Goal: Transaction & Acquisition: Book appointment/travel/reservation

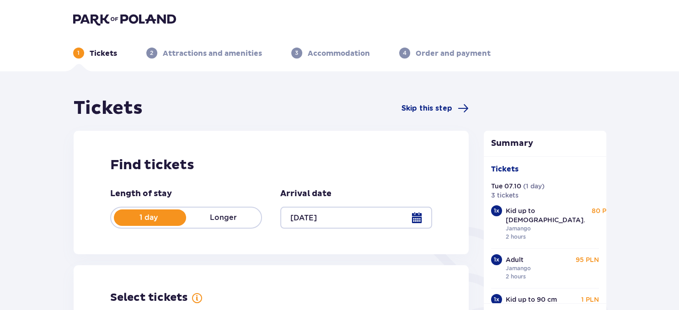
click at [111, 21] on img at bounding box center [124, 19] width 103 height 13
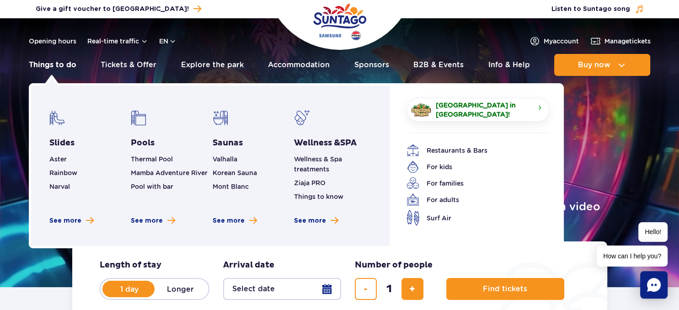
click at [63, 67] on link "Things to do" at bounding box center [53, 65] width 48 height 22
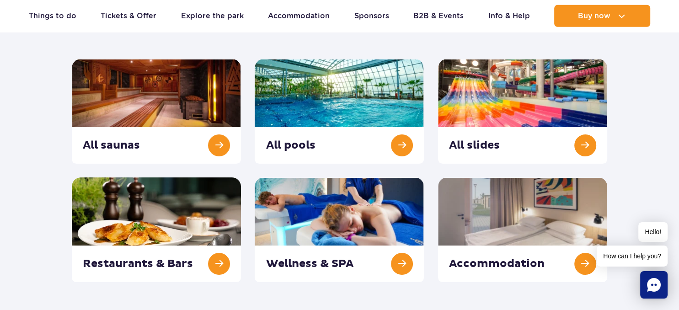
scroll to position [114, 0]
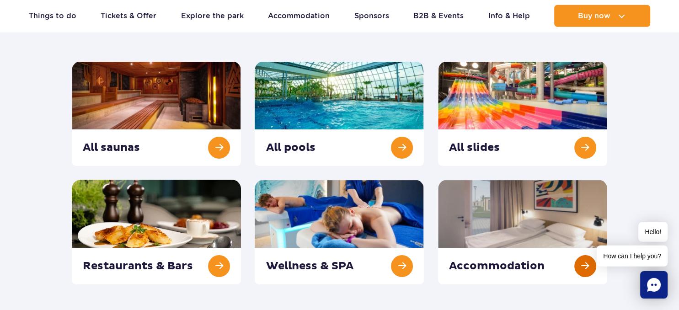
click at [564, 227] on link at bounding box center [522, 232] width 169 height 105
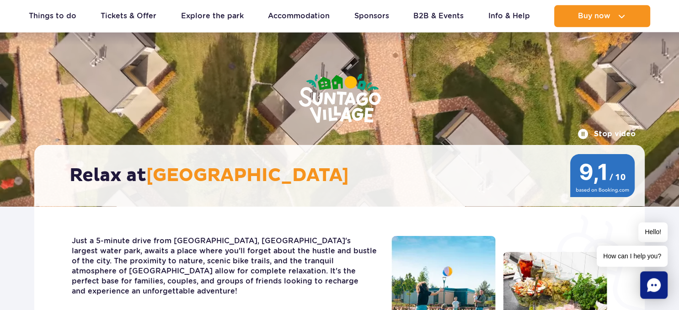
scroll to position [53, 0]
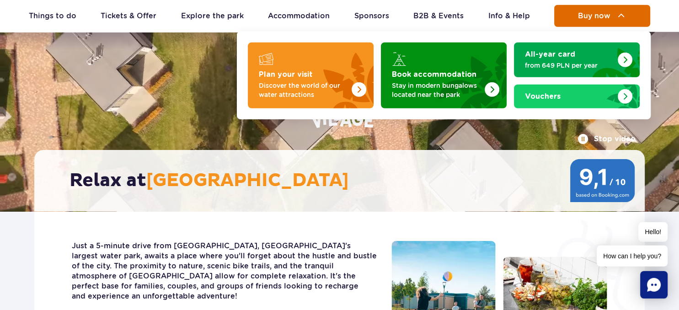
click at [597, 16] on span "Buy now" at bounding box center [594, 16] width 32 height 8
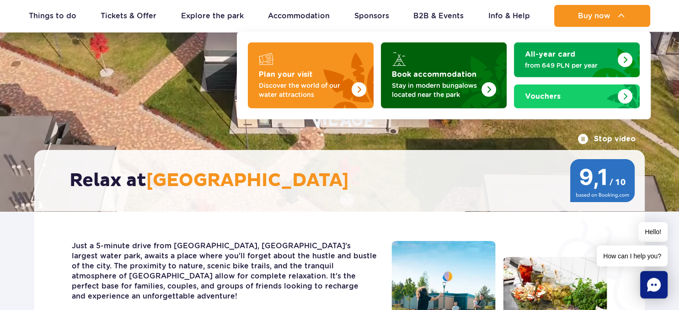
click at [462, 79] on img "Book accommodation" at bounding box center [466, 72] width 81 height 71
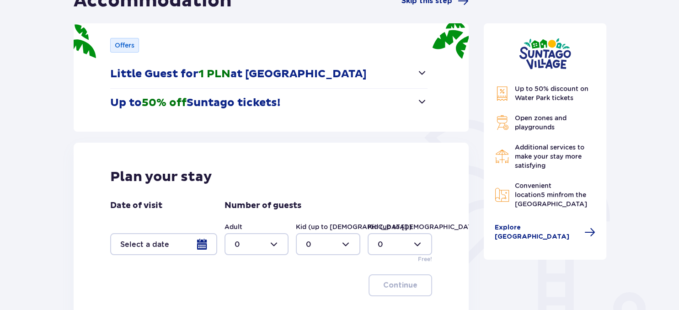
scroll to position [114, 0]
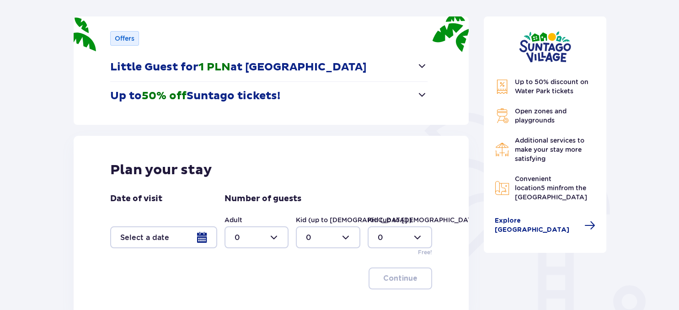
click at [197, 246] on div at bounding box center [163, 237] width 107 height 22
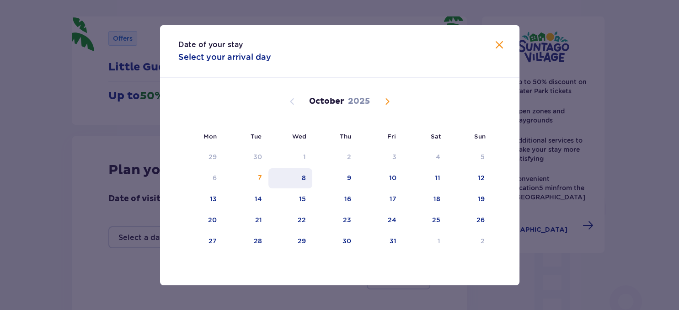
click at [305, 180] on div "8" at bounding box center [304, 177] width 4 height 9
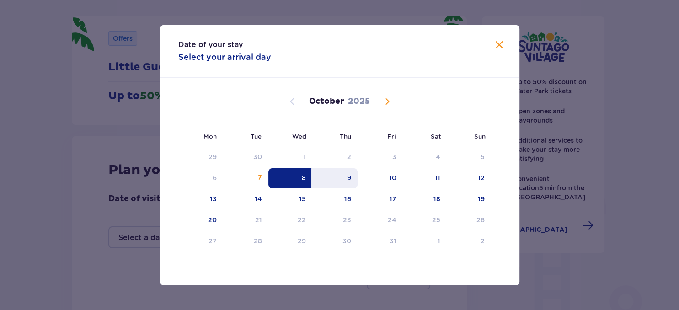
click at [343, 175] on div "9" at bounding box center [334, 178] width 45 height 20
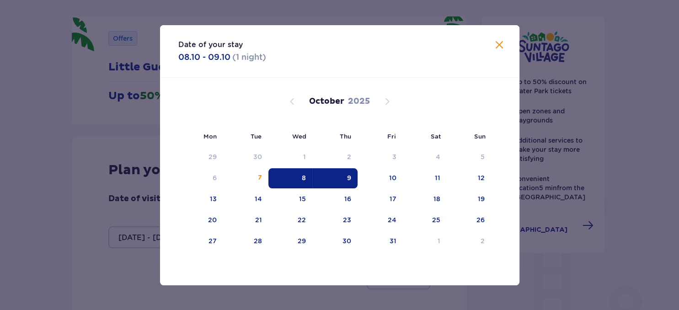
type input "[DATE] - [DATE]"
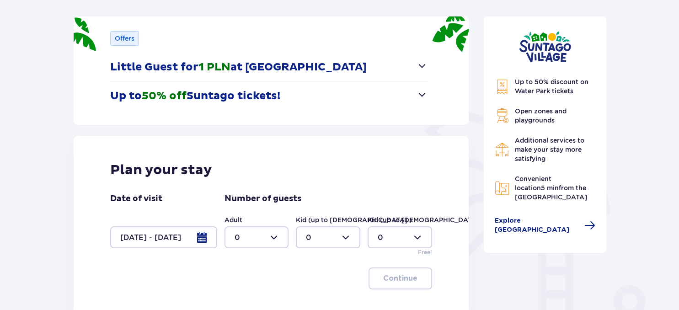
click at [263, 242] on div at bounding box center [257, 237] width 65 height 22
click at [253, 187] on div "2" at bounding box center [256, 186] width 44 height 10
type input "2"
click at [330, 240] on div at bounding box center [328, 237] width 65 height 22
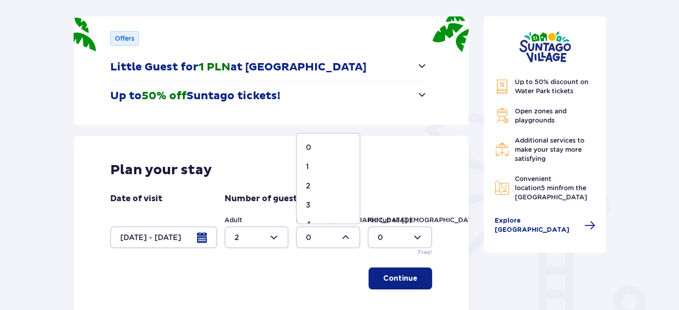
click at [315, 172] on span "1" at bounding box center [328, 166] width 63 height 19
type input "1"
click at [398, 230] on div at bounding box center [400, 237] width 65 height 22
click at [388, 167] on div "1" at bounding box center [400, 167] width 44 height 10
type input "1"
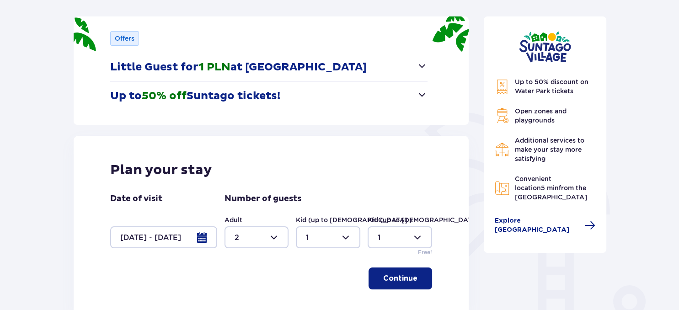
click at [412, 279] on button "Continue" at bounding box center [401, 279] width 64 height 22
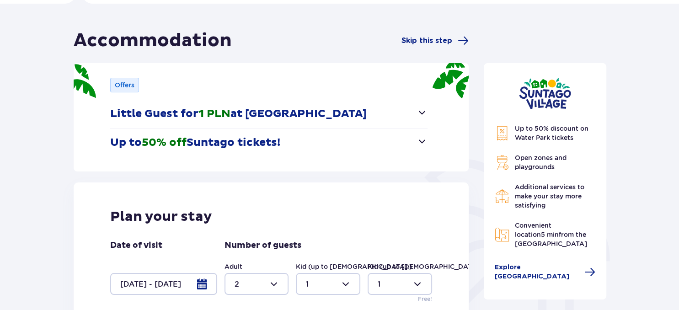
scroll to position [59, 0]
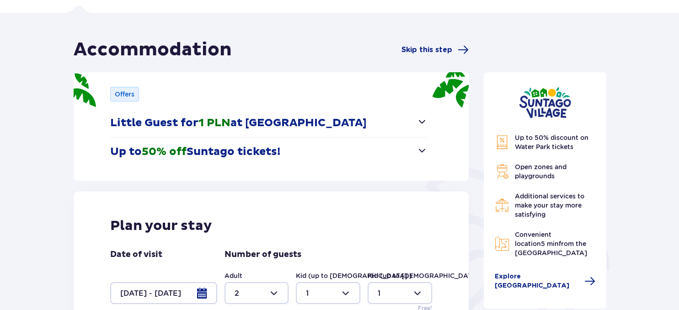
click at [423, 120] on span "button" at bounding box center [422, 121] width 11 height 11
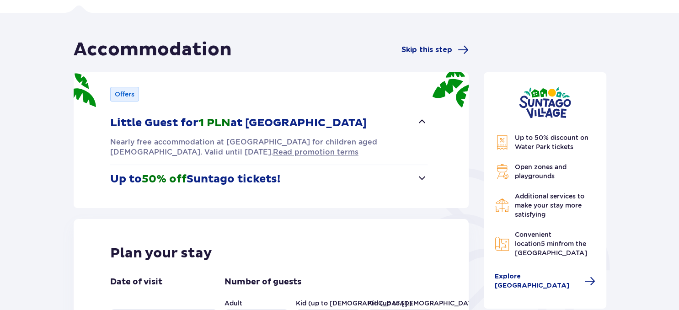
click at [423, 175] on span "button" at bounding box center [422, 177] width 11 height 11
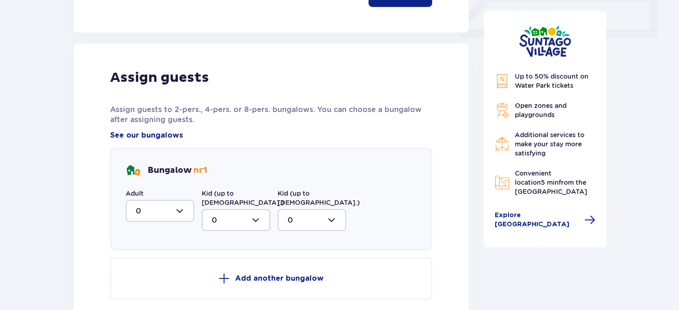
scroll to position [438, 0]
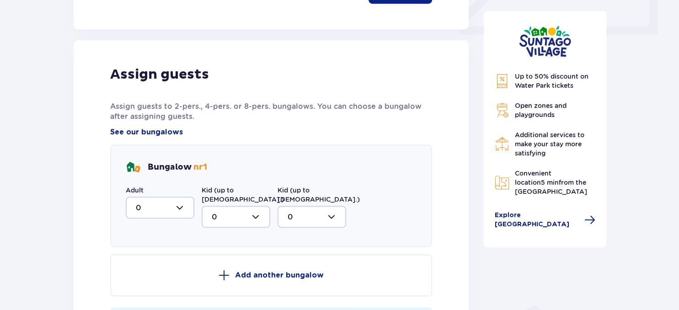
click at [179, 202] on div at bounding box center [160, 208] width 69 height 22
click at [171, 269] on div "2" at bounding box center [160, 274] width 48 height 10
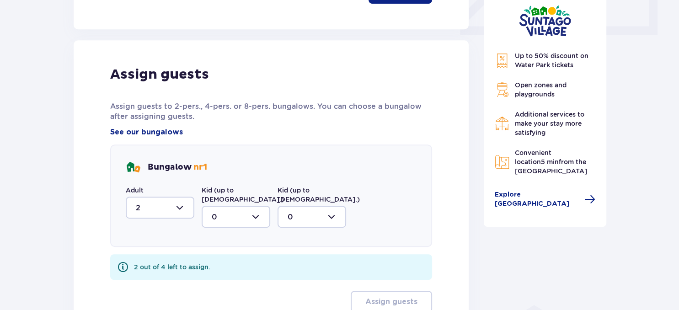
type input "2"
click at [224, 206] on div at bounding box center [236, 217] width 69 height 22
click at [237, 259] on div "1" at bounding box center [236, 264] width 48 height 10
type input "1"
click at [301, 206] on div at bounding box center [312, 217] width 69 height 22
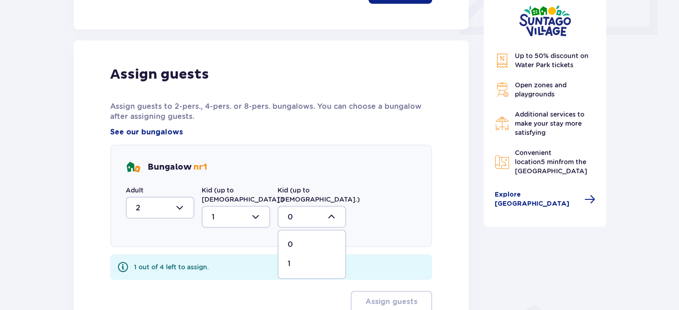
click at [317, 259] on div "1" at bounding box center [312, 264] width 48 height 10
type input "1"
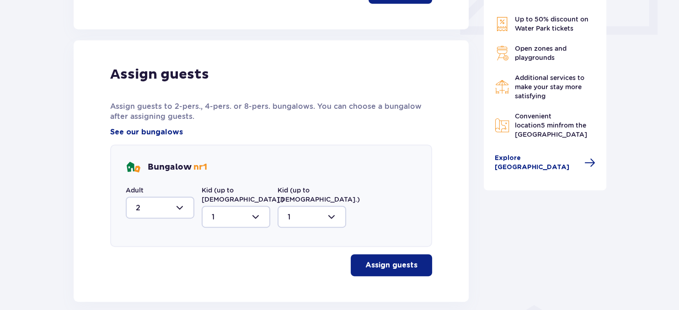
click at [420, 254] on button "Assign guests" at bounding box center [391, 265] width 81 height 22
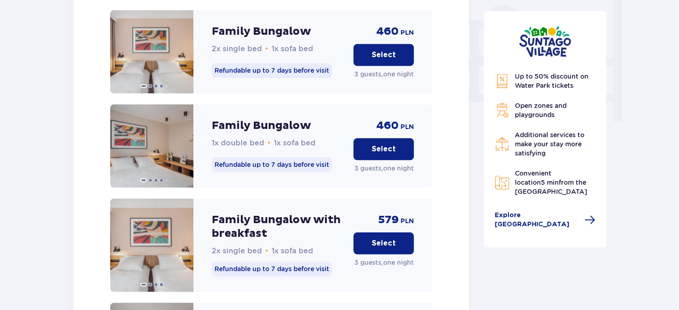
scroll to position [860, 0]
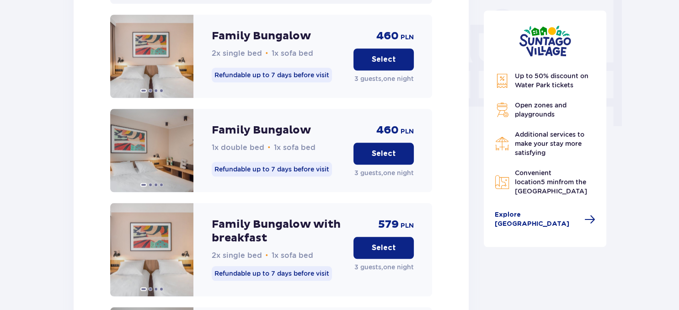
click at [276, 218] on p "Family Bungalow with breakfast" at bounding box center [279, 231] width 135 height 27
click at [302, 267] on p "Refundable up to 7 days before visit" at bounding box center [272, 274] width 120 height 15
click at [388, 243] on p "Select" at bounding box center [384, 248] width 24 height 10
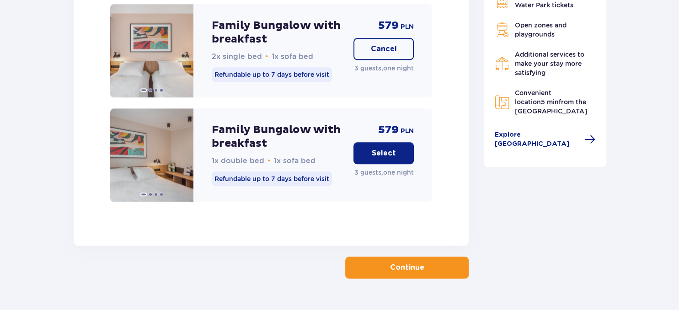
scroll to position [1063, 0]
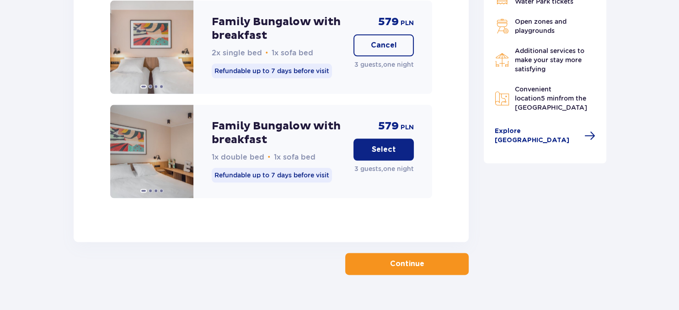
click at [393, 141] on div "579 PLN Select 3 guests , one night" at bounding box center [384, 151] width 60 height 93
click at [393, 139] on button "Select" at bounding box center [384, 150] width 60 height 22
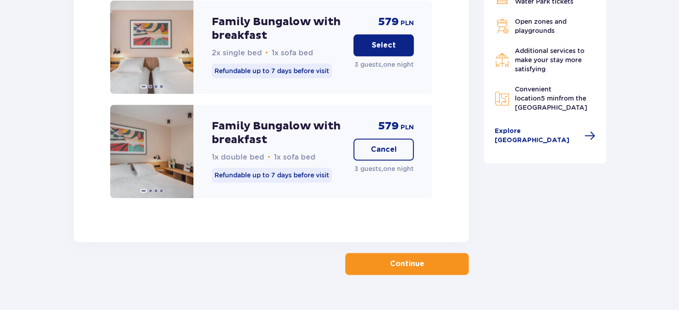
click at [438, 253] on button "Continue" at bounding box center [407, 264] width 124 height 22
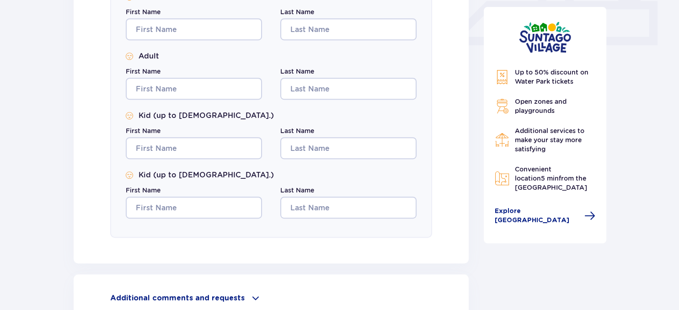
scroll to position [524, 0]
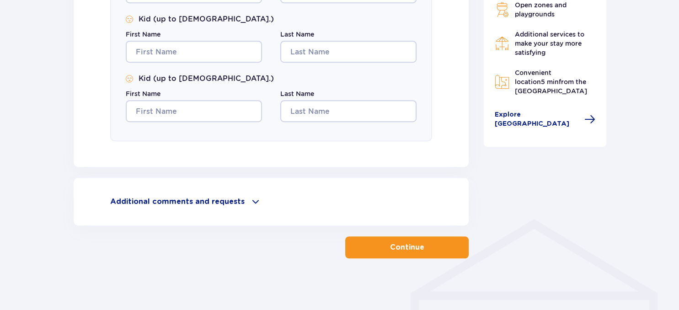
click at [428, 253] on button "Continue" at bounding box center [407, 248] width 124 height 22
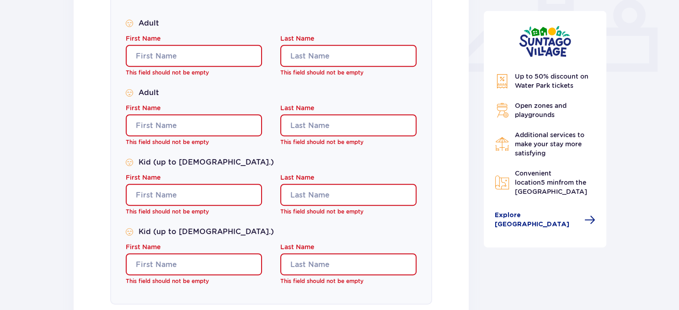
scroll to position [400, 0]
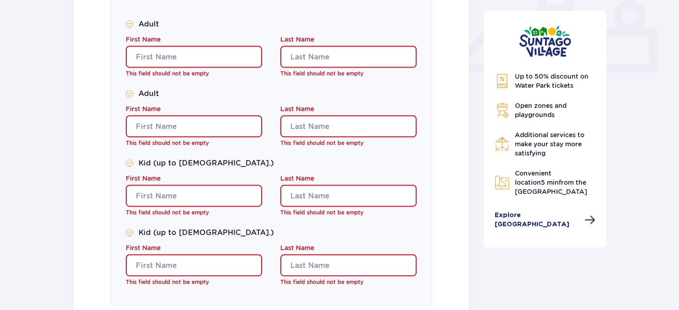
click at [183, 59] on input "First Name" at bounding box center [194, 57] width 136 height 22
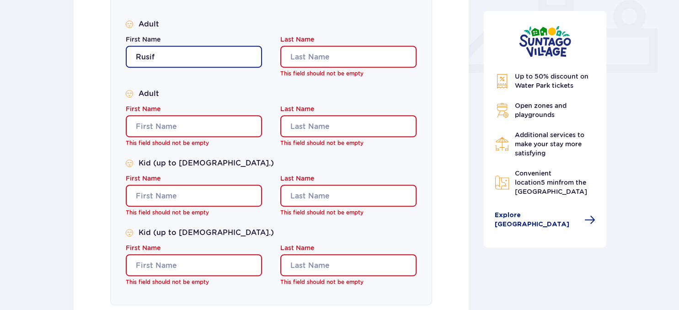
type input "Rusif"
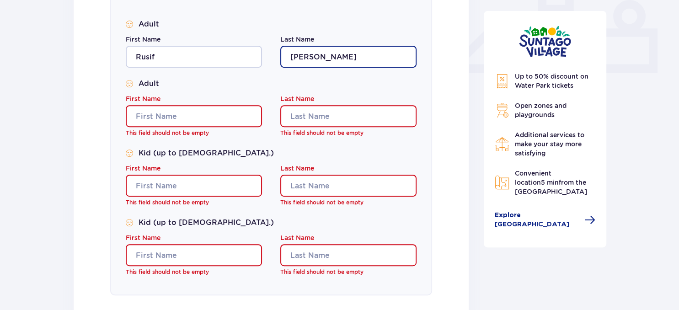
type input "[PERSON_NAME]"
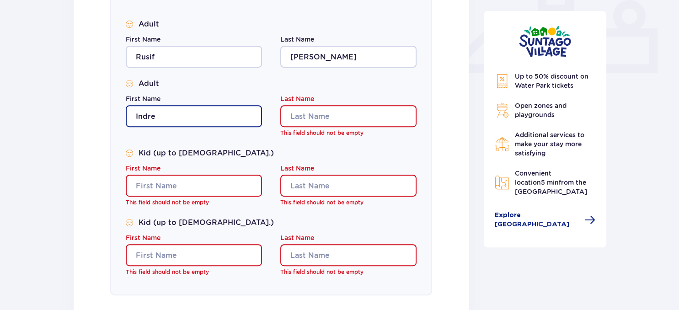
type input "Indre"
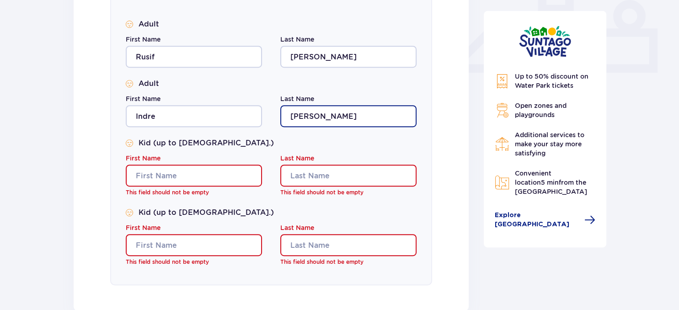
type input "[PERSON_NAME]"
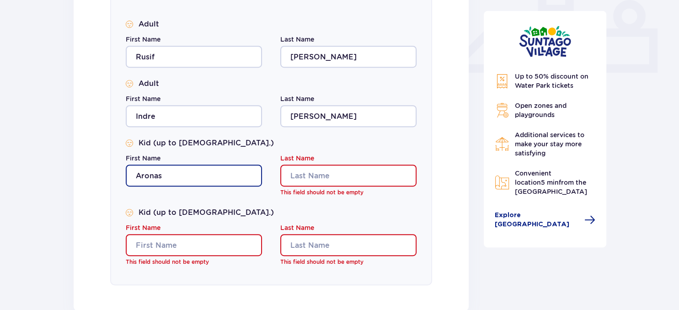
type input "Aronas"
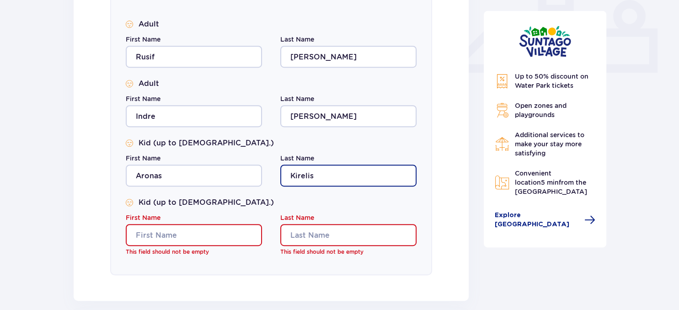
type input "Kirelis"
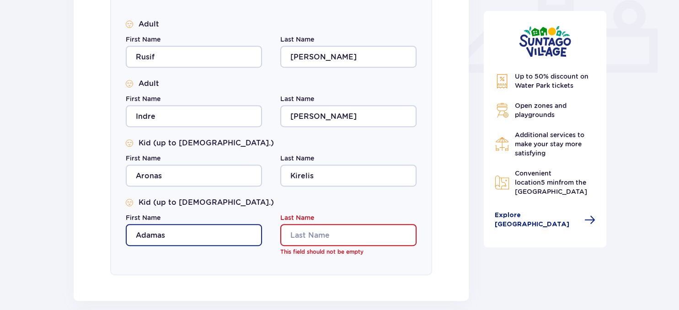
type input "Adamas"
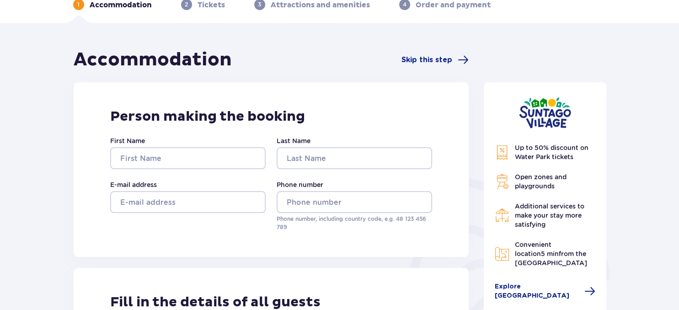
scroll to position [50, 0]
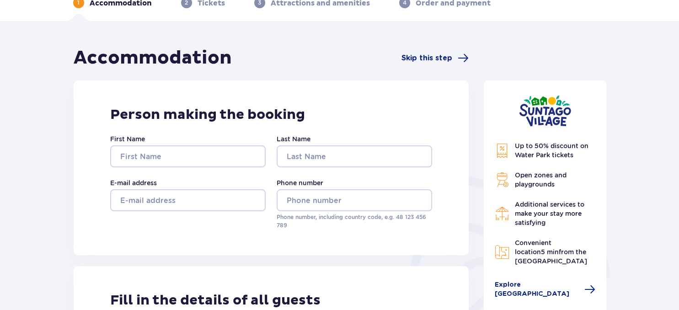
type input "[PERSON_NAME]"
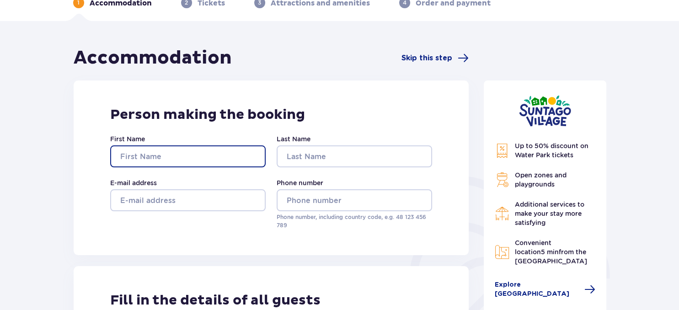
click at [173, 145] on input "First Name" at bounding box center [188, 156] width 156 height 22
click at [167, 153] on input "First Name" at bounding box center [188, 156] width 156 height 22
type input "Indre"
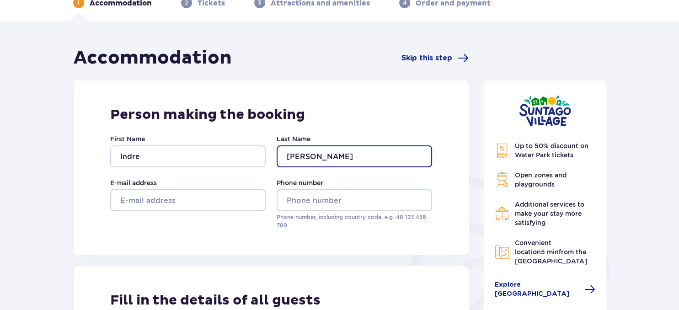
type input "[PERSON_NAME]"
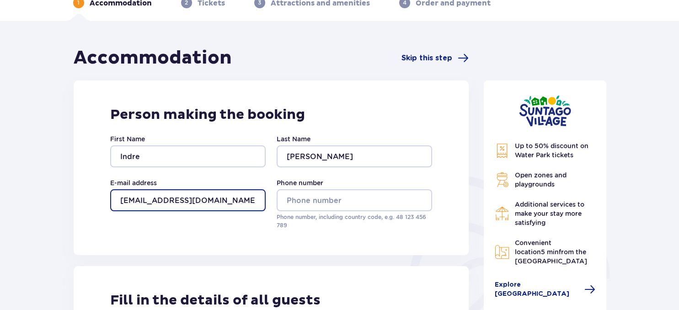
type input "[EMAIL_ADDRESS][DOMAIN_NAME]"
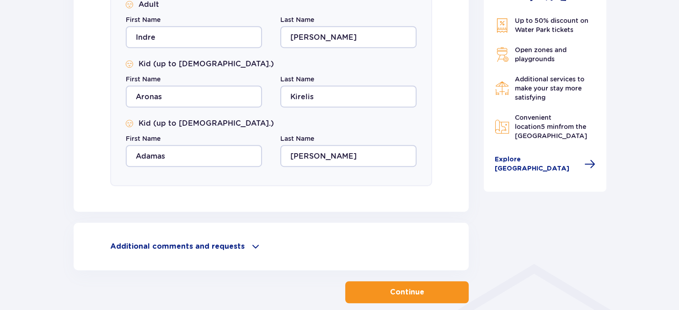
scroll to position [524, 0]
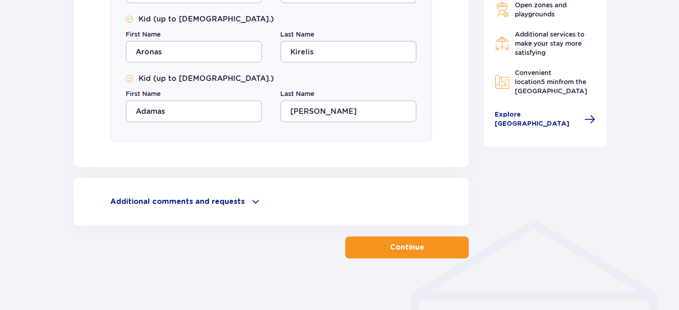
type input "[PHONE_NUMBER]"
click at [402, 242] on p "Continue" at bounding box center [407, 247] width 34 height 10
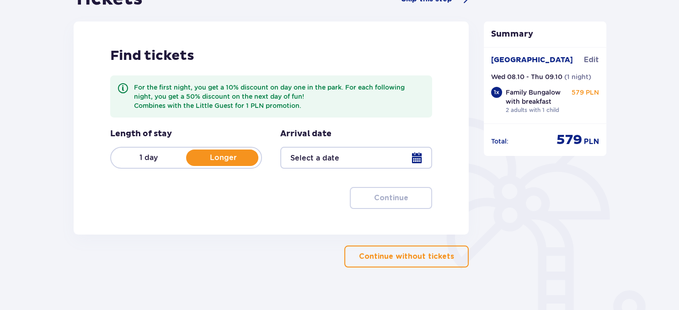
scroll to position [122, 0]
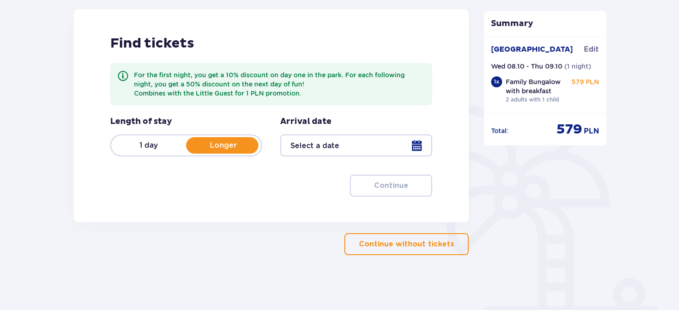
click at [160, 144] on p "1 day" at bounding box center [148, 145] width 75 height 10
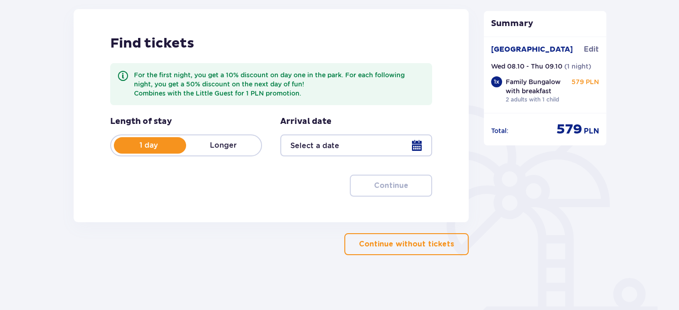
click at [329, 151] on div at bounding box center [356, 146] width 152 height 22
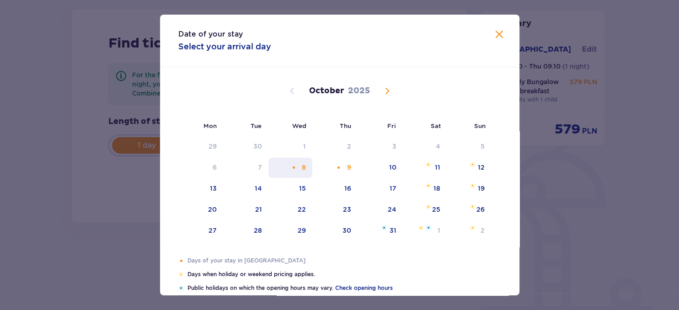
click at [312, 169] on div "8" at bounding box center [291, 168] width 44 height 20
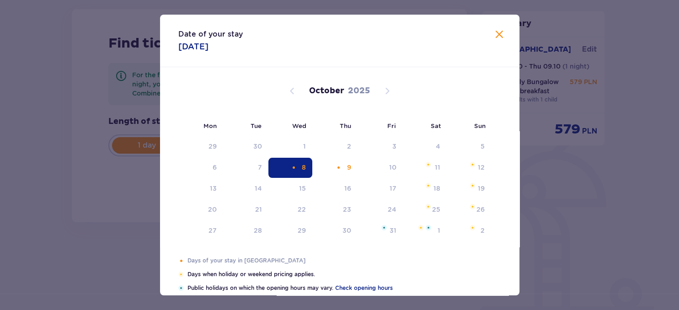
type input "[DATE]"
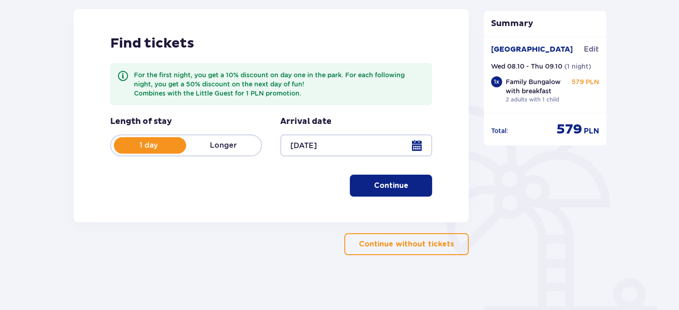
click at [390, 185] on p "Continue" at bounding box center [391, 186] width 34 height 10
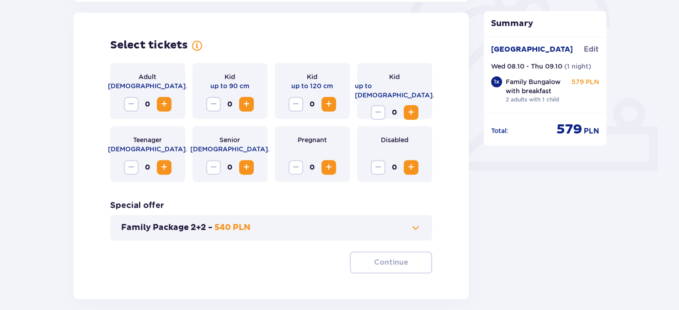
scroll to position [304, 0]
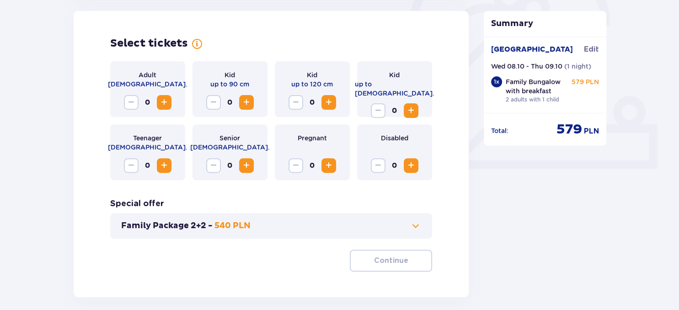
click at [162, 101] on span "Increase" at bounding box center [164, 102] width 11 height 11
click at [418, 227] on span at bounding box center [415, 226] width 11 height 11
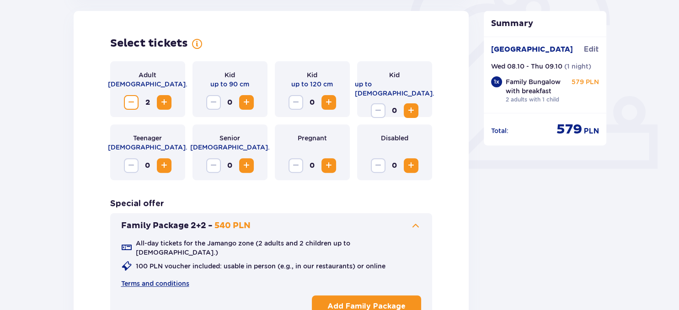
click at [249, 103] on span "Increase" at bounding box center [246, 102] width 11 height 11
click at [216, 105] on span "Decrease" at bounding box center [213, 102] width 11 height 11
click at [332, 107] on span "Increase" at bounding box center [328, 102] width 11 height 11
click at [410, 105] on span "Increase" at bounding box center [411, 110] width 11 height 11
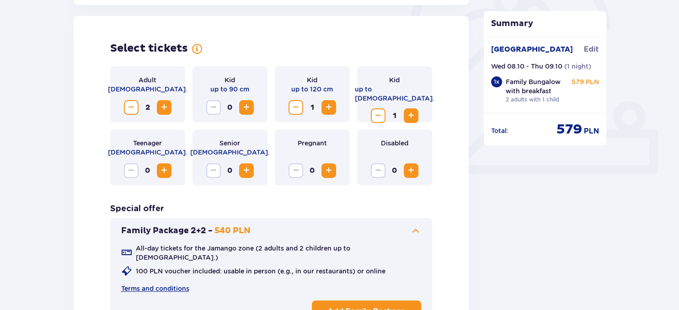
scroll to position [352, 0]
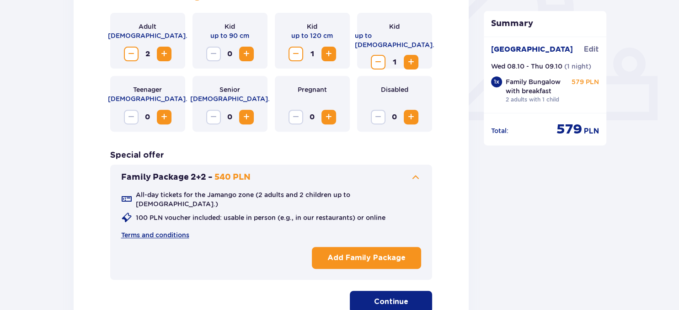
click at [421, 296] on button "Continue" at bounding box center [391, 302] width 82 height 22
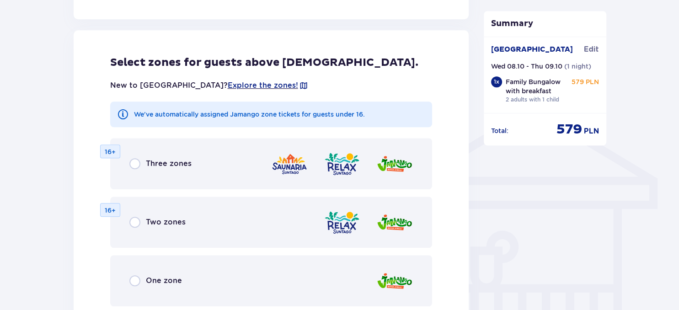
scroll to position [640, 0]
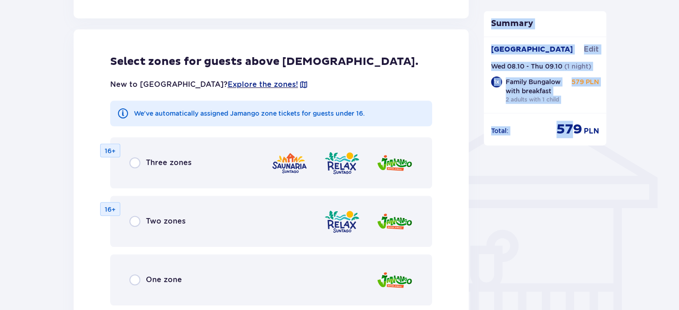
drag, startPoint x: 348, startPoint y: 279, endPoint x: 572, endPoint y: 220, distance: 231.3
click at [469, 220] on div "Select zones for guests above [DEMOGRAPHIC_DATA]. New to [GEOGRAPHIC_DATA]? Exp…" at bounding box center [272, 199] width 396 height 340
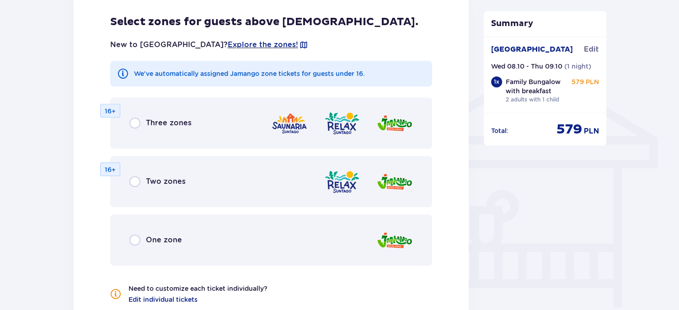
click at [235, 185] on div "Two zones 16+" at bounding box center [271, 181] width 323 height 51
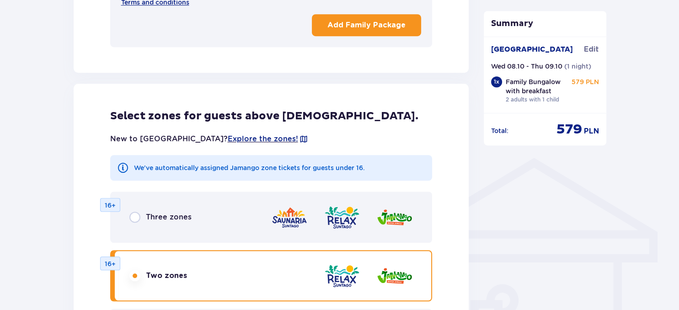
scroll to position [747, 0]
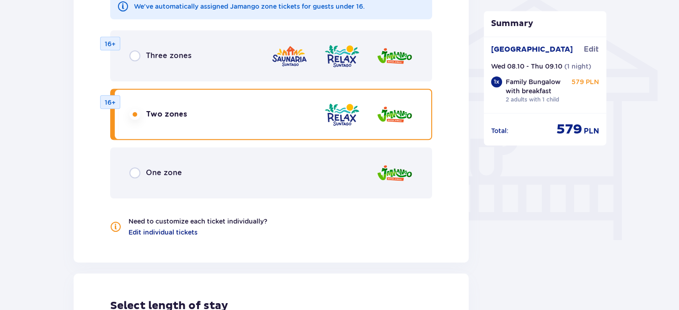
click at [216, 164] on div "One zone" at bounding box center [271, 172] width 323 height 51
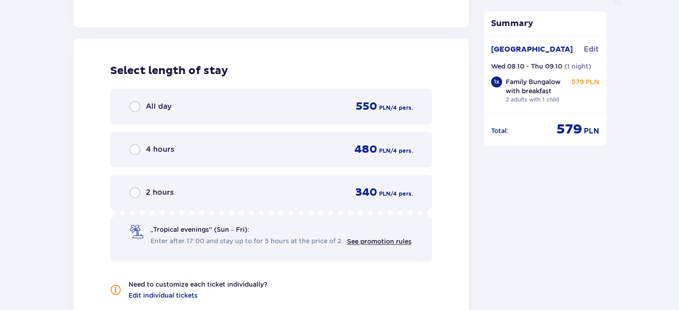
scroll to position [991, 0]
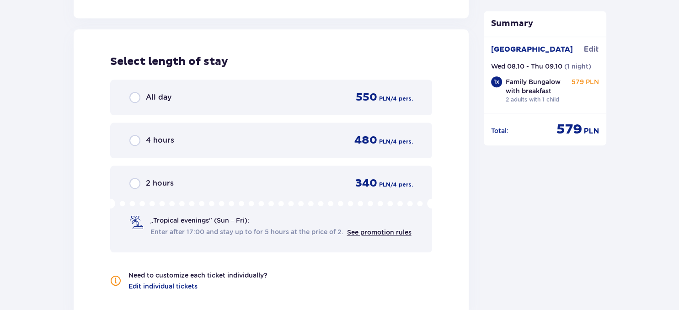
click at [333, 91] on div "All day 550 PLN / 4 pers." at bounding box center [271, 98] width 284 height 14
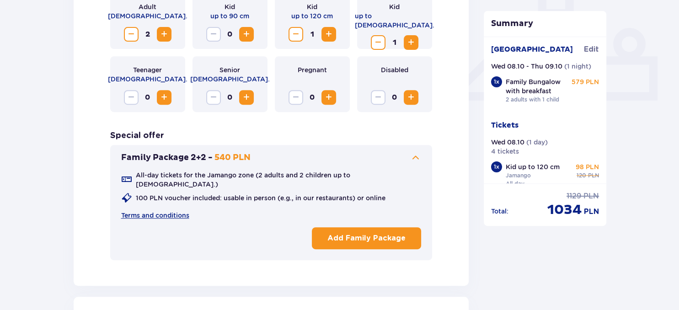
scroll to position [377, 0]
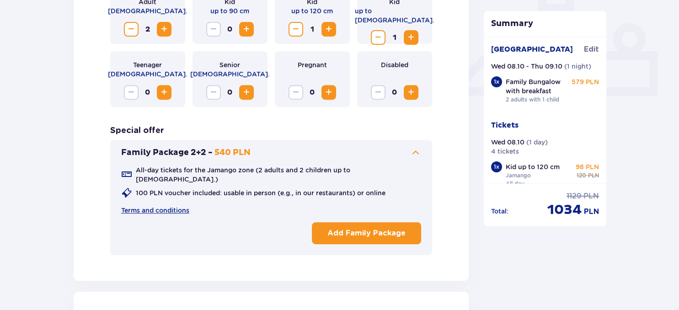
click at [385, 230] on p "Add Family Package" at bounding box center [367, 233] width 78 height 10
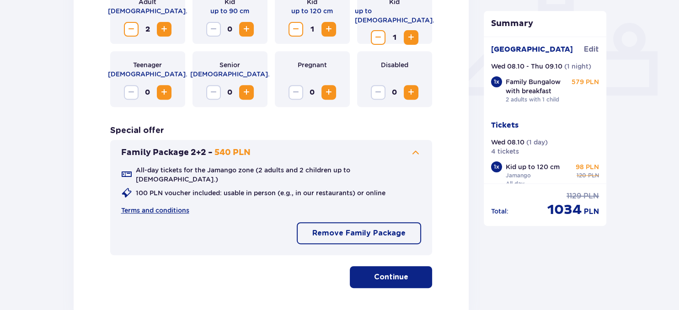
click at [409, 272] on span "button" at bounding box center [410, 277] width 11 height 11
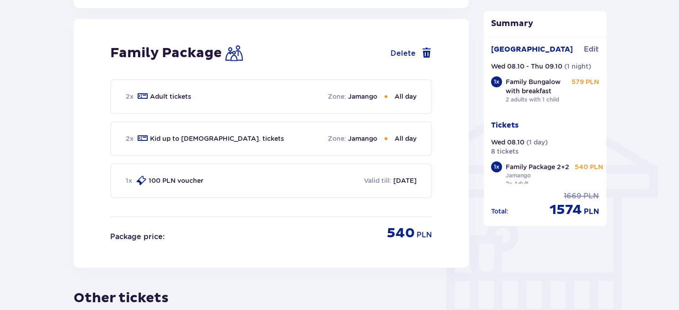
scroll to position [651, 0]
click at [587, 48] on span "Edit" at bounding box center [591, 49] width 15 height 10
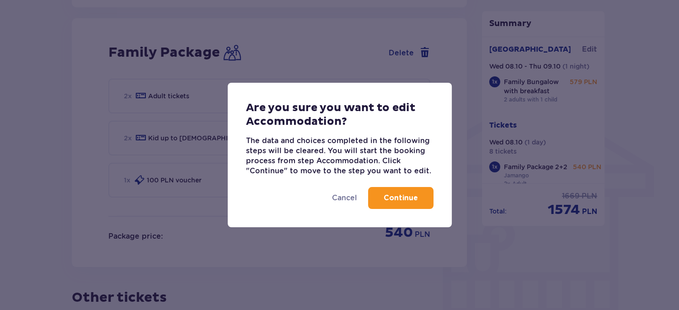
click at [412, 197] on p "Continue" at bounding box center [401, 198] width 34 height 10
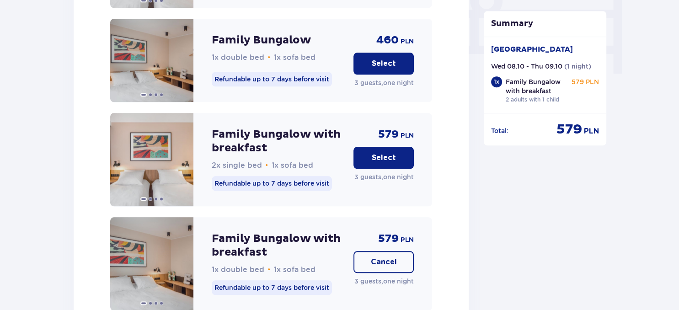
scroll to position [1025, 0]
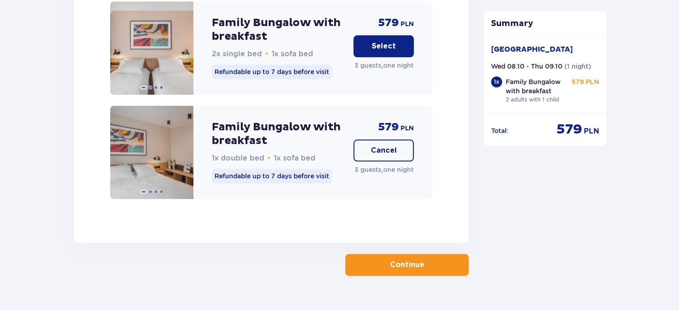
click at [412, 260] on p "Continue" at bounding box center [407, 265] width 34 height 10
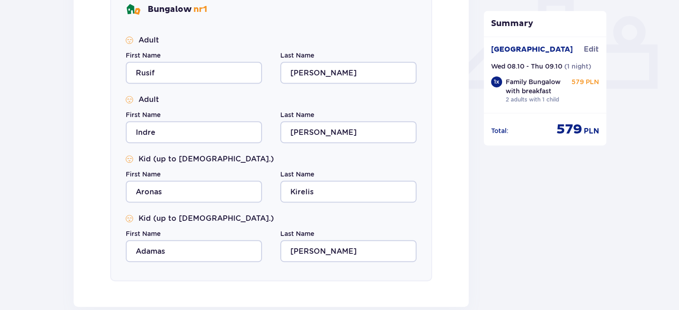
scroll to position [527, 0]
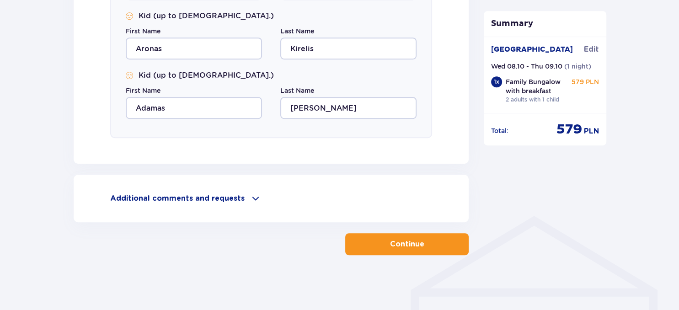
click at [435, 245] on button "Continue" at bounding box center [407, 244] width 124 height 22
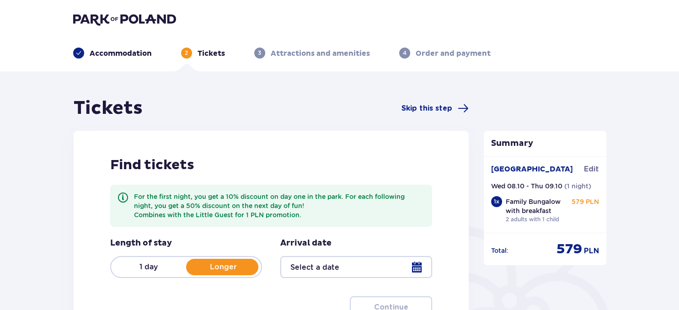
scroll to position [122, 0]
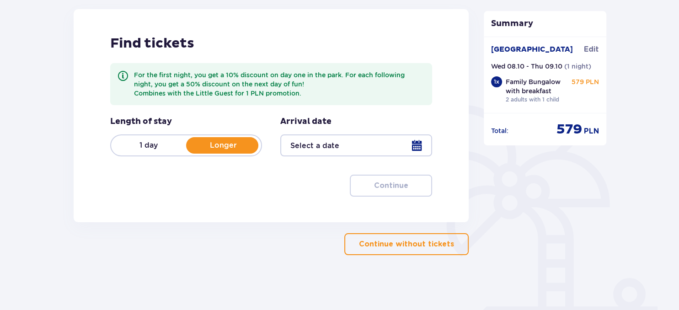
click at [166, 154] on div "1 day Longer" at bounding box center [186, 146] width 152 height 22
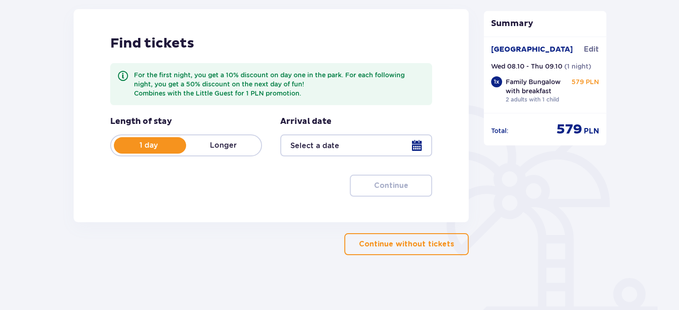
click at [318, 145] on div at bounding box center [356, 146] width 152 height 22
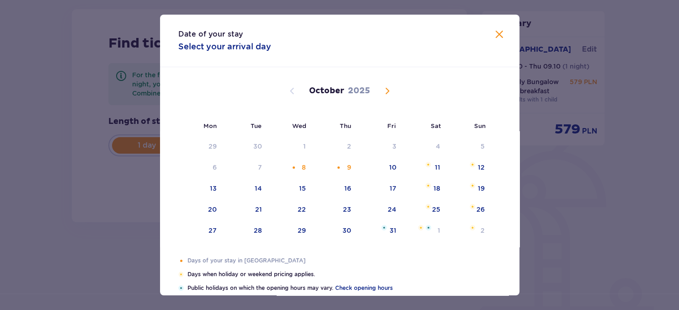
click at [303, 169] on div "8" at bounding box center [291, 168] width 44 height 20
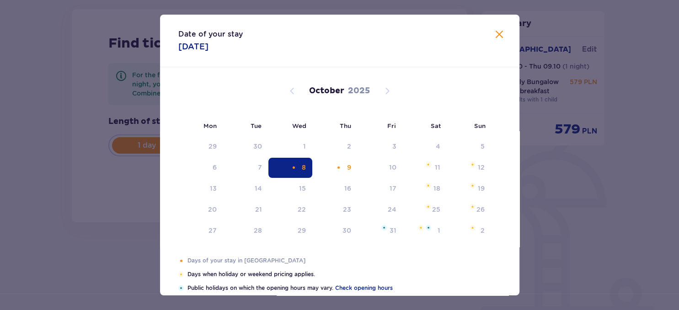
click at [555, 193] on div "Summary Tickets added to cart [GEOGRAPHIC_DATA] Edit Wed 08.10 - Thu 09.10 ( 1 …" at bounding box center [543, 115] width 137 height 280
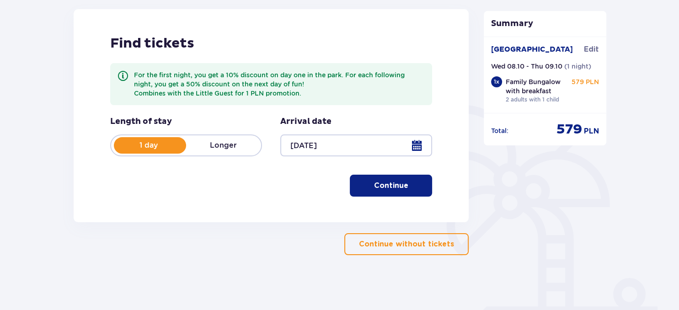
type input "[DATE]"
click at [393, 185] on p "Continue" at bounding box center [391, 186] width 34 height 10
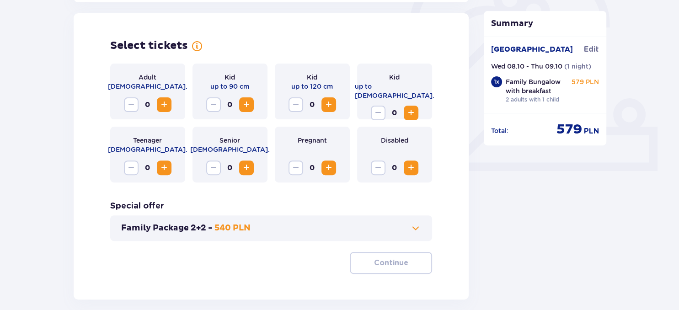
scroll to position [304, 0]
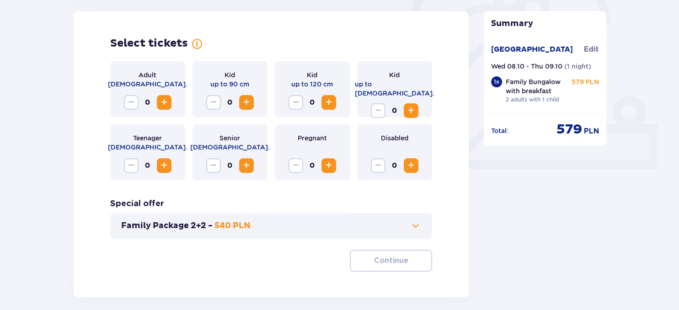
click at [235, 234] on div "Family Package 2+2 - 540 PLN" at bounding box center [271, 226] width 323 height 26
click at [407, 228] on button "Family Package 2+2 - 540 PLN" at bounding box center [271, 226] width 301 height 11
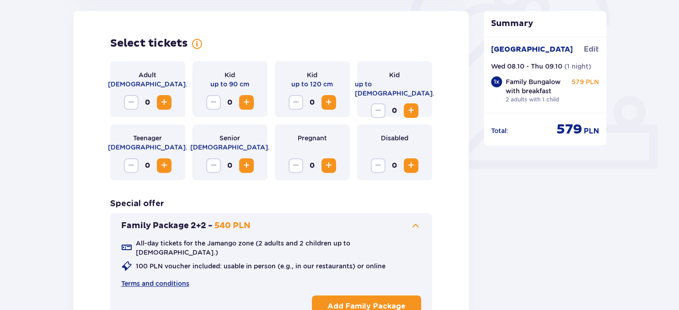
click at [390, 302] on p "Add Family Package" at bounding box center [367, 307] width 78 height 10
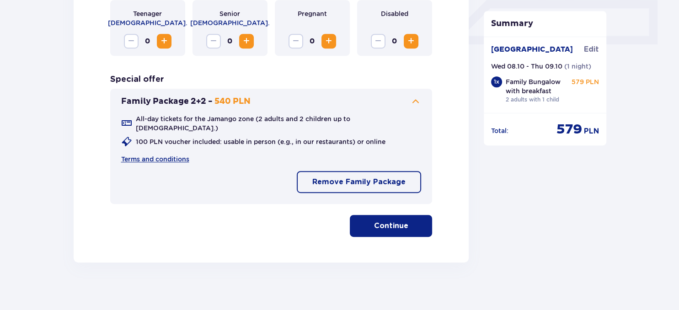
click at [410, 221] on span "button" at bounding box center [410, 226] width 11 height 11
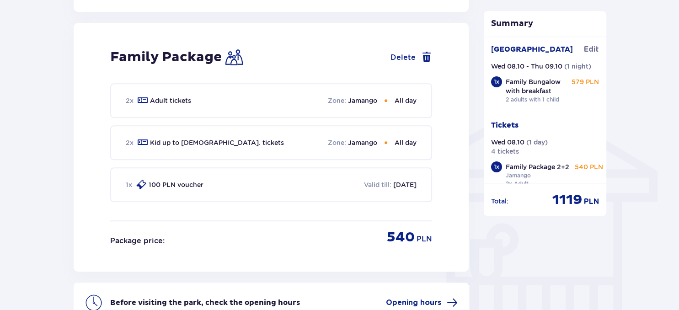
scroll to position [651, 0]
